Goal: Information Seeking & Learning: Compare options

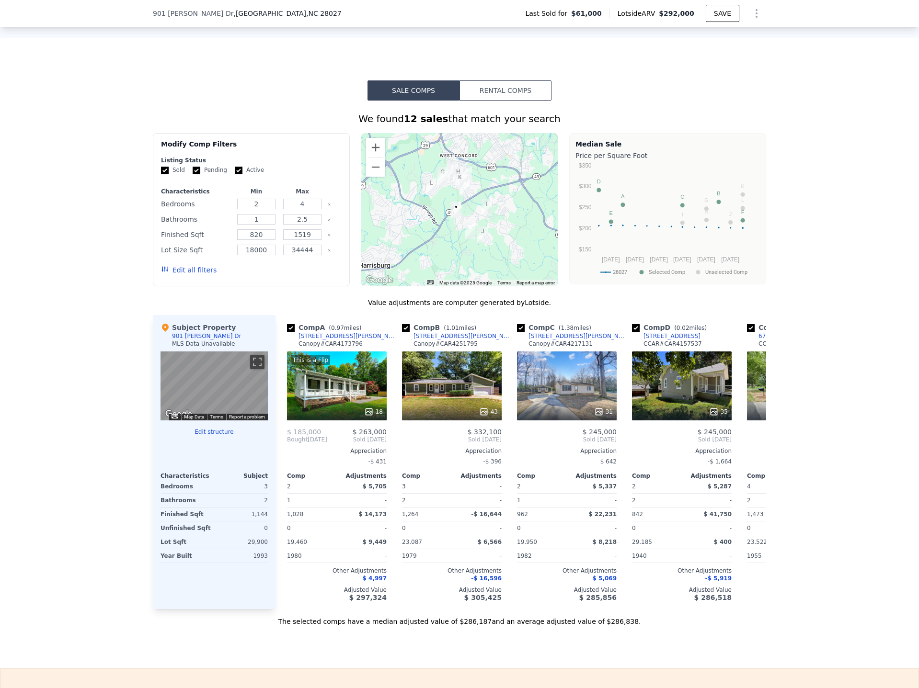
scroll to position [667, 0]
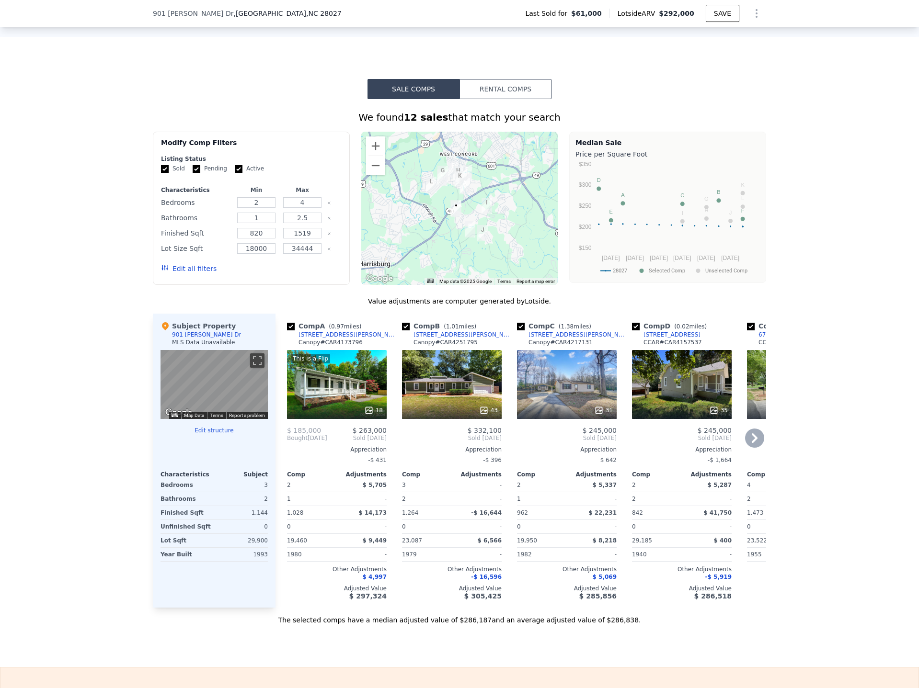
click at [343, 399] on div "This is a Flip 18" at bounding box center [337, 384] width 100 height 69
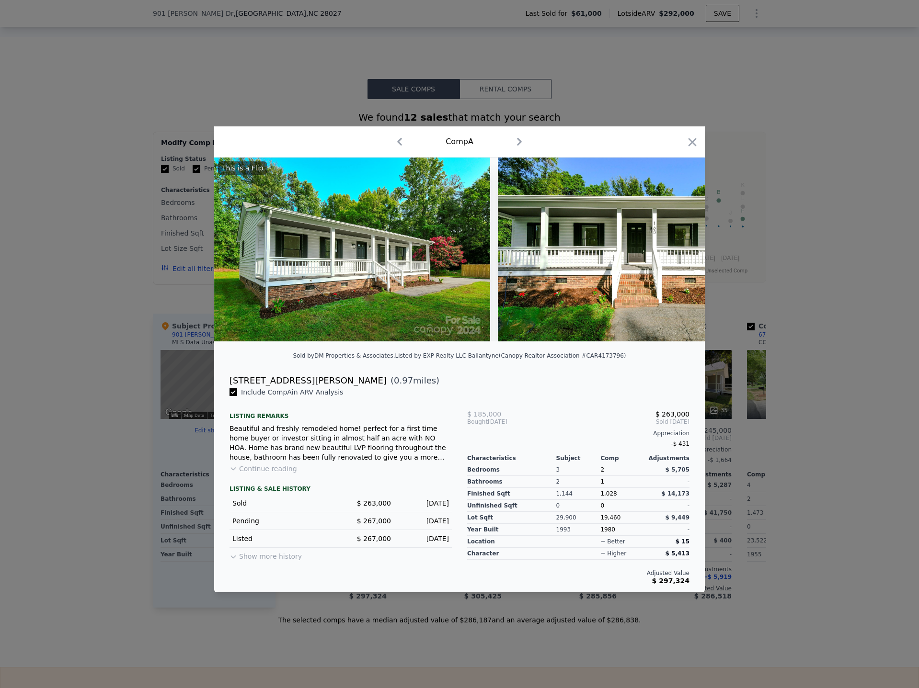
drag, startPoint x: 851, startPoint y: 307, endPoint x: 818, endPoint y: 307, distance: 32.6
click at [849, 308] on div at bounding box center [459, 344] width 919 height 688
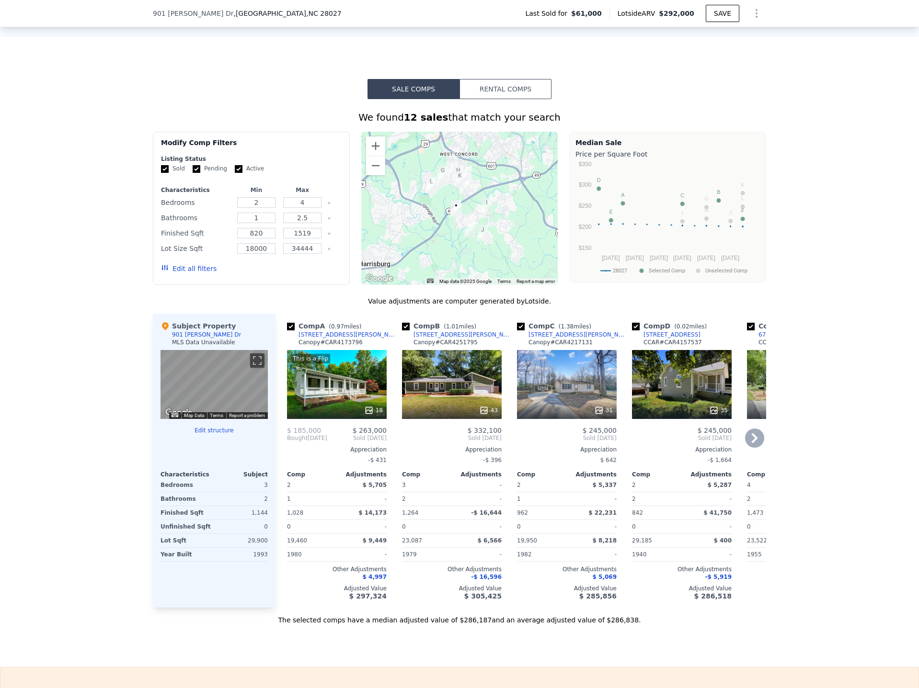
click at [432, 400] on div "43" at bounding box center [452, 384] width 100 height 69
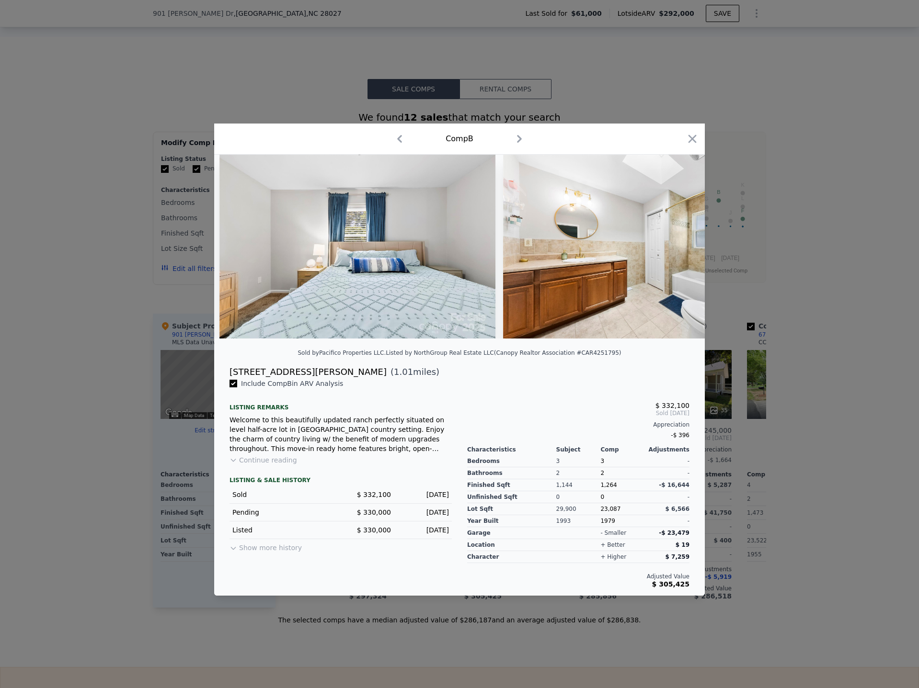
scroll to position [0, 11699]
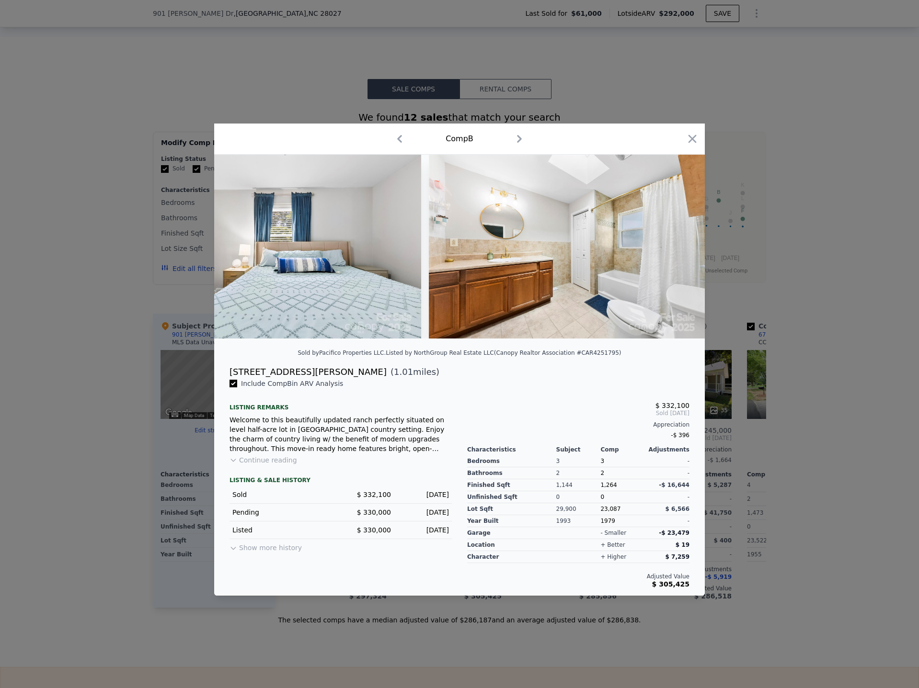
click at [832, 370] on div at bounding box center [459, 344] width 919 height 688
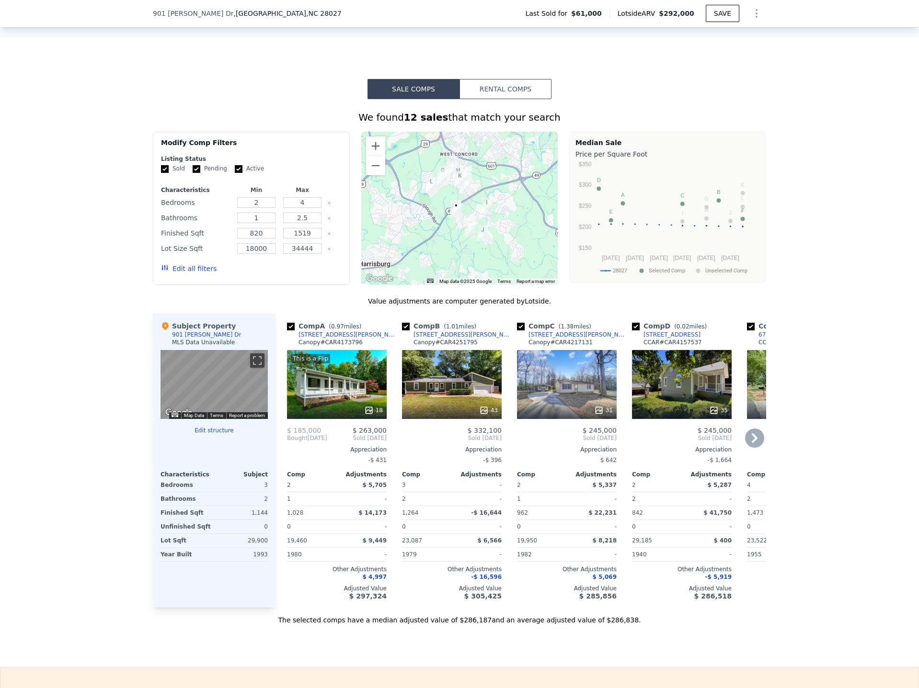
click at [561, 394] on div "31" at bounding box center [567, 384] width 100 height 69
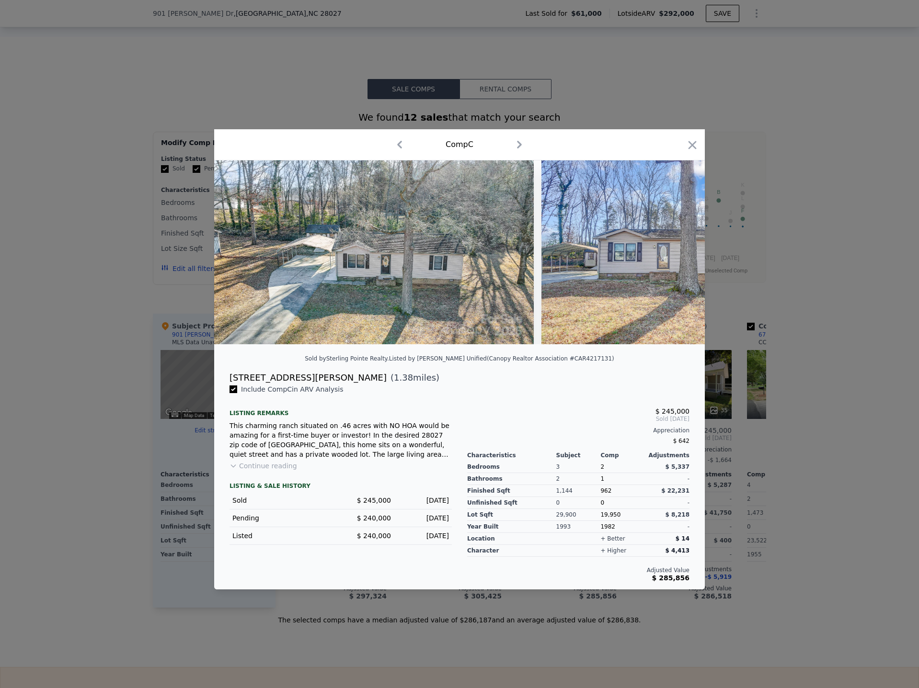
scroll to position [0, 7764]
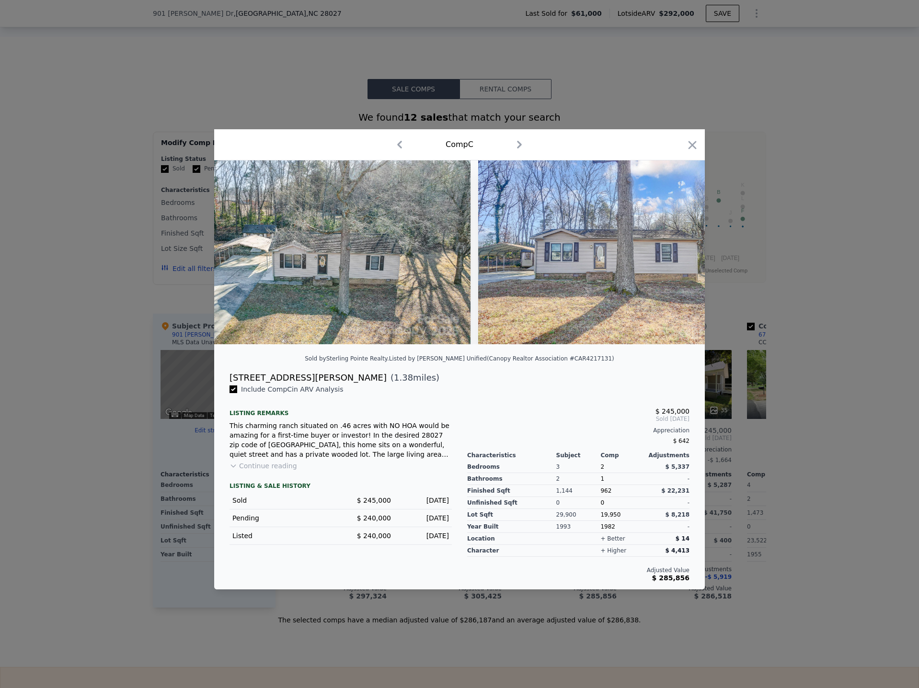
click at [844, 396] on div at bounding box center [459, 344] width 919 height 688
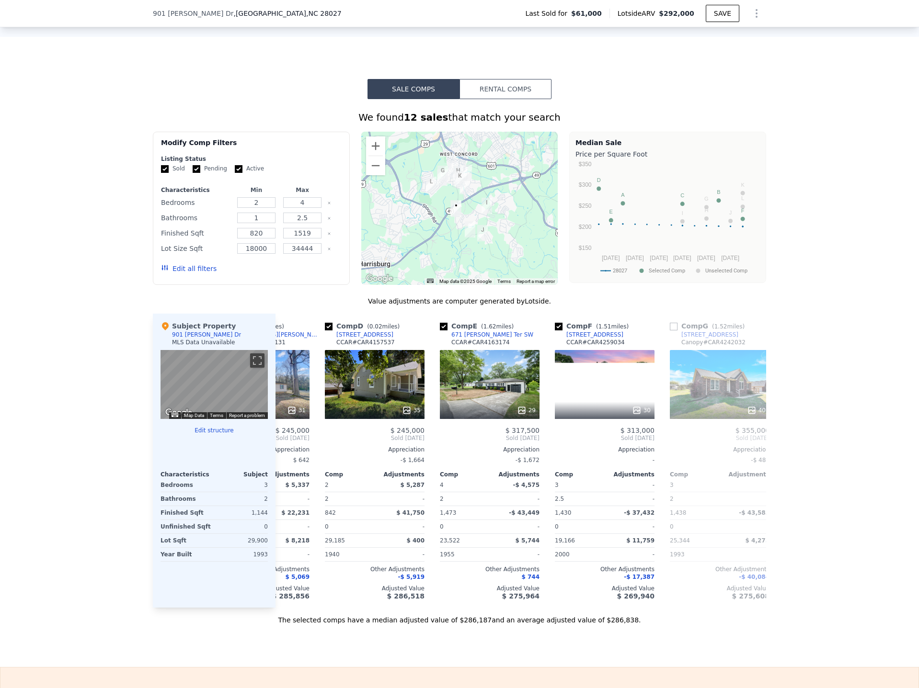
scroll to position [0, 334]
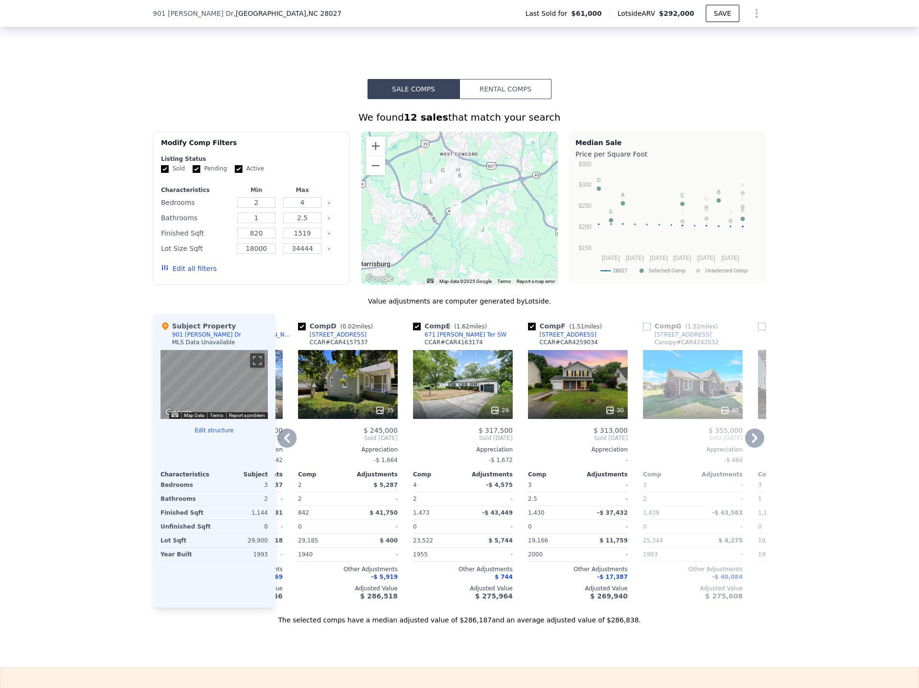
click at [336, 408] on div "35" at bounding box center [348, 384] width 100 height 69
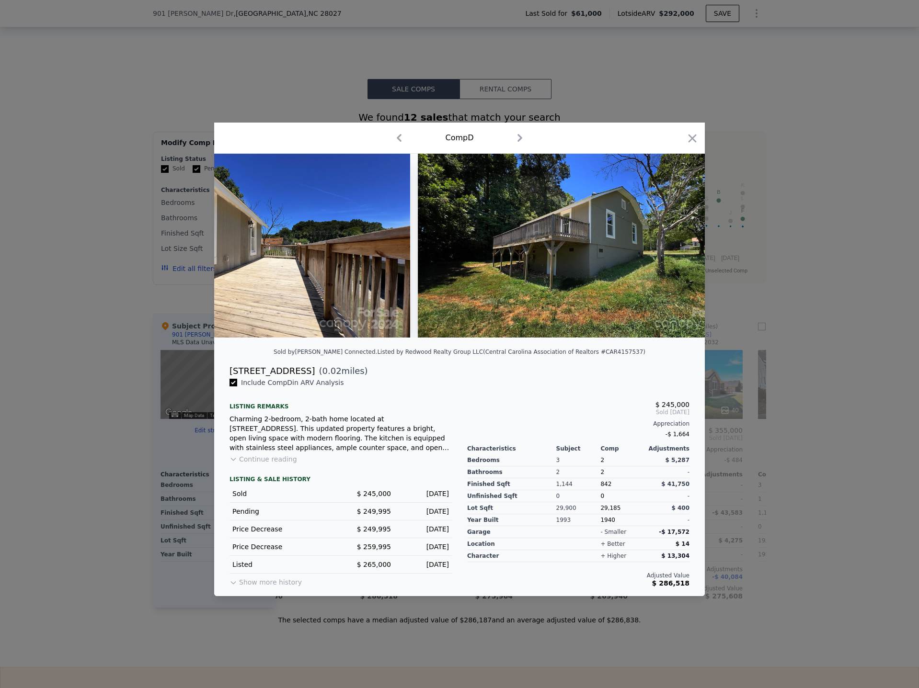
scroll to position [0, 9435]
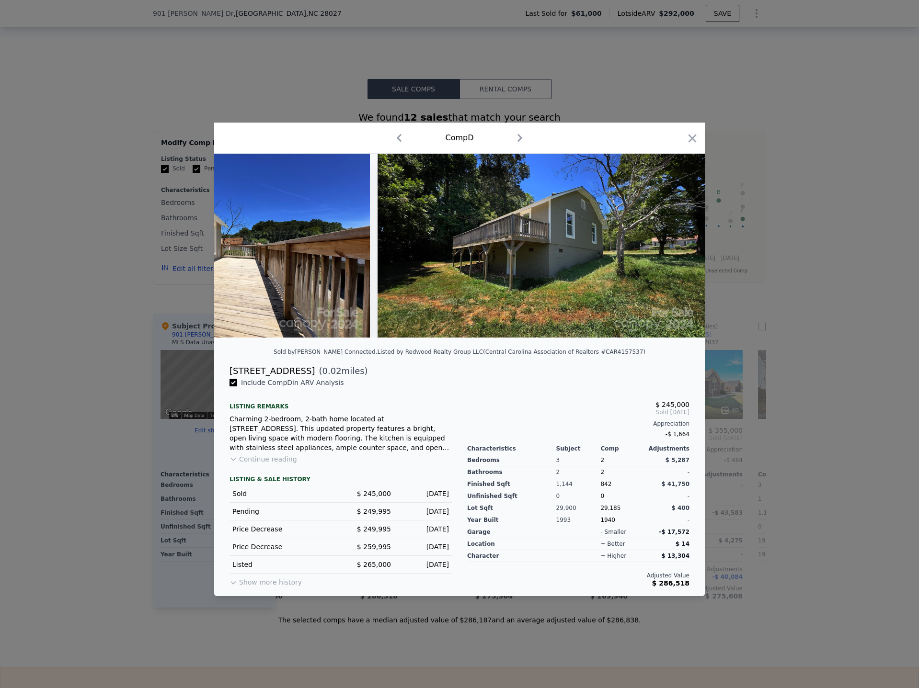
click at [840, 376] on div at bounding box center [459, 344] width 919 height 688
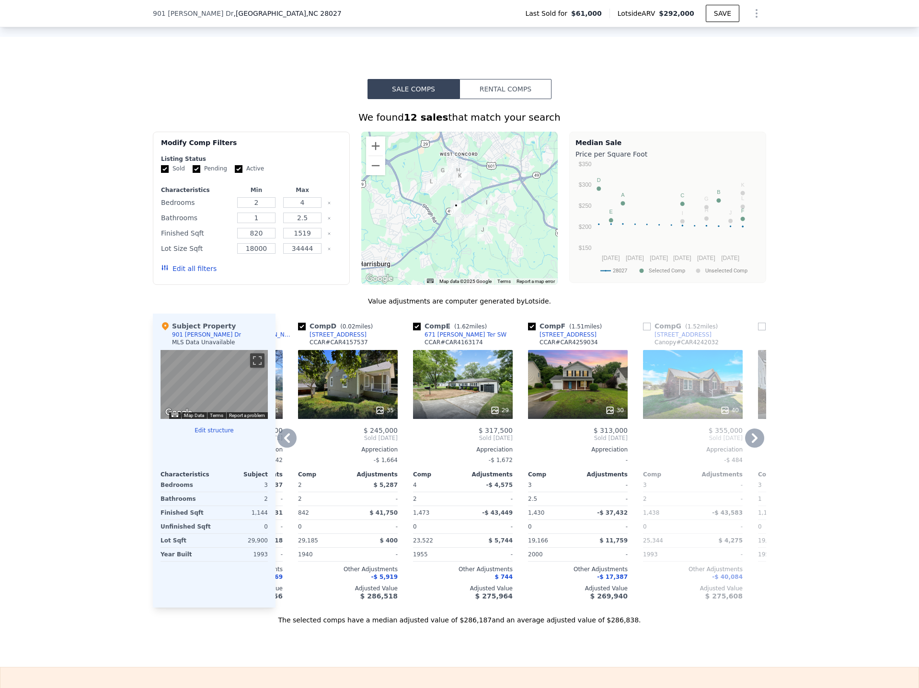
drag, startPoint x: 594, startPoint y: 350, endPoint x: 540, endPoint y: 343, distance: 54.7
click at [540, 343] on div "Comp F ( 1.51 miles) [STREET_ADDRESS] CCAR # CAR4259034" at bounding box center [578, 335] width 100 height 29
click at [836, 434] on div "We found 12 sales that match your search Filters Map Prices Modify Comp Filters…" at bounding box center [459, 362] width 919 height 526
